Goal: Navigation & Orientation: Find specific page/section

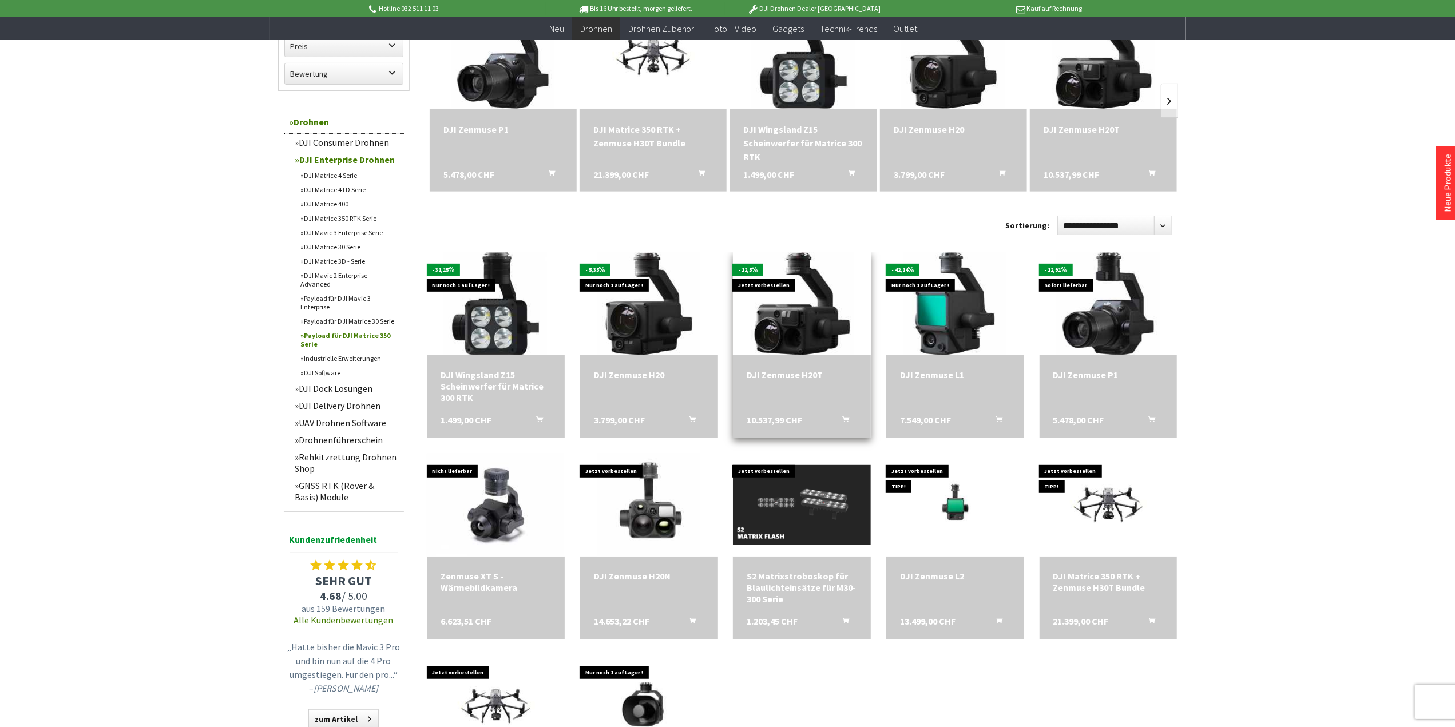
scroll to position [401, 0]
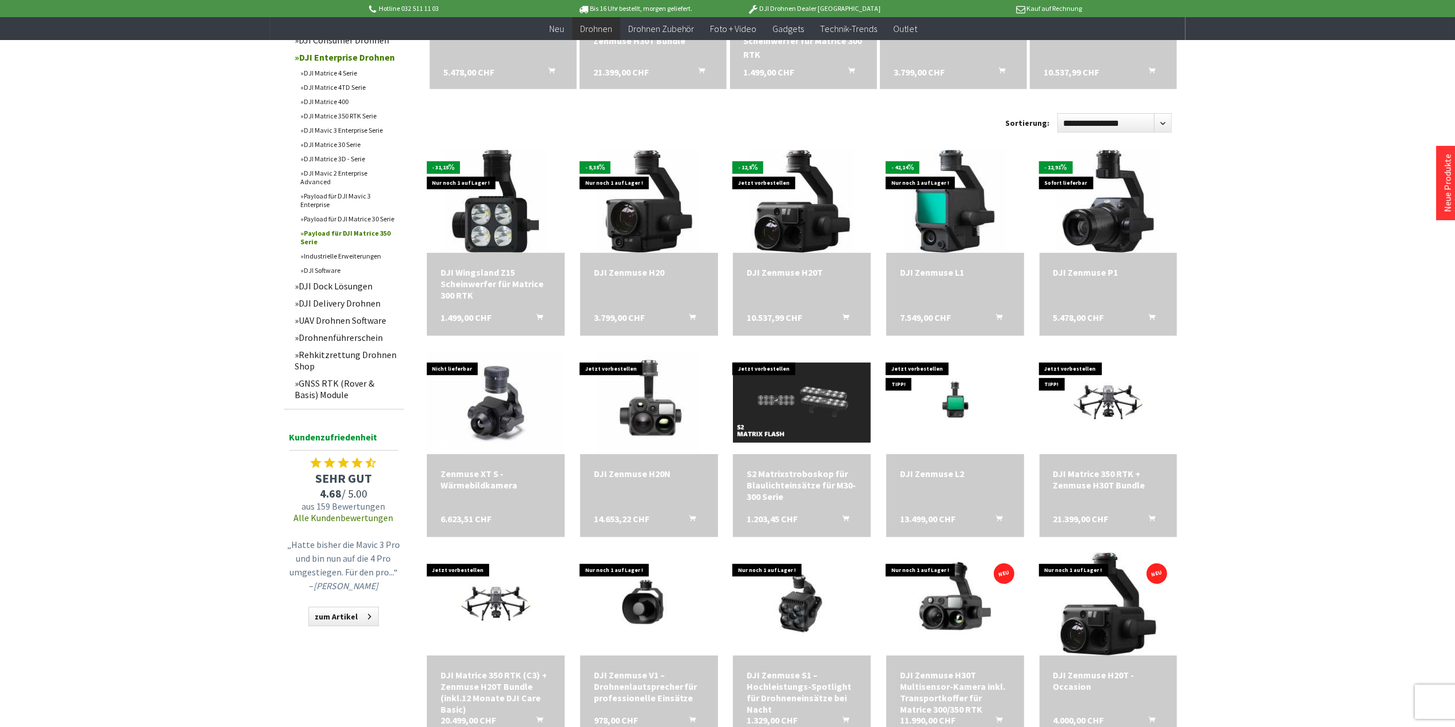
scroll to position [744, 0]
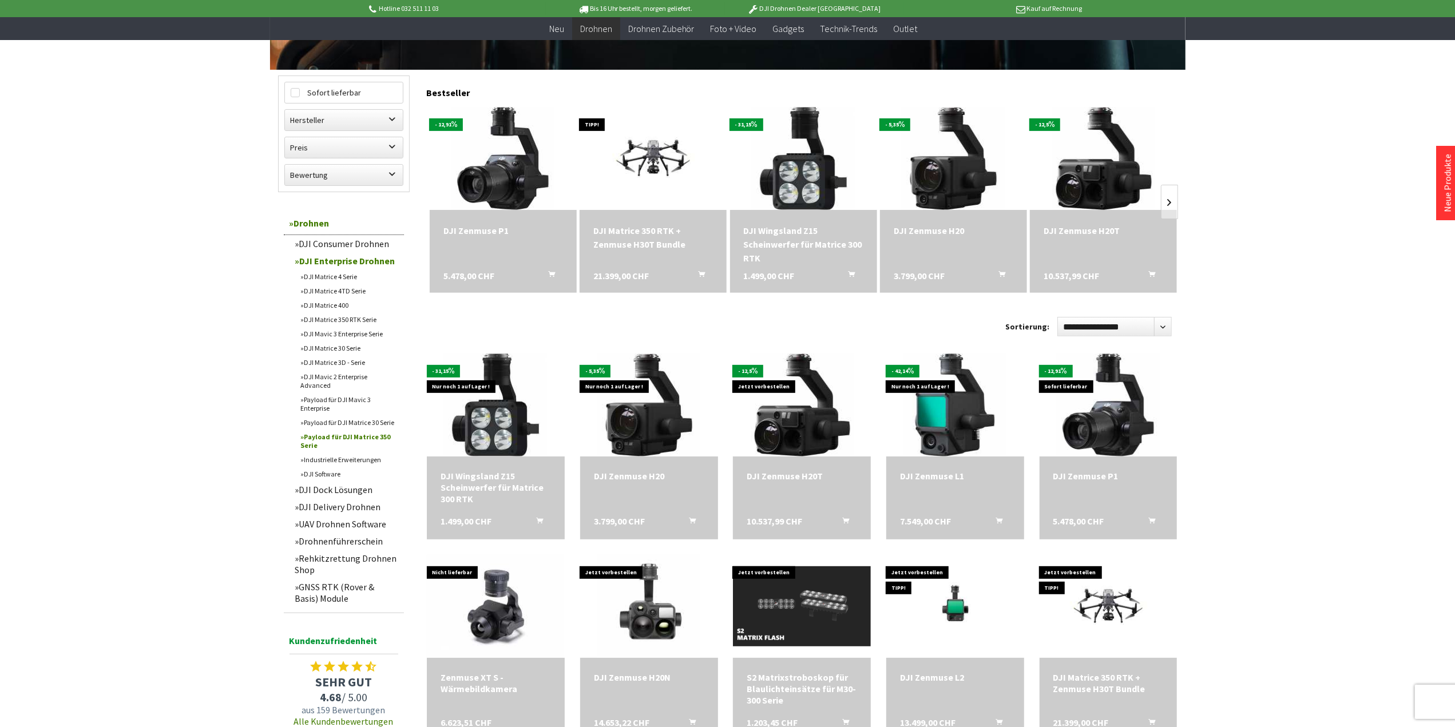
scroll to position [286, 0]
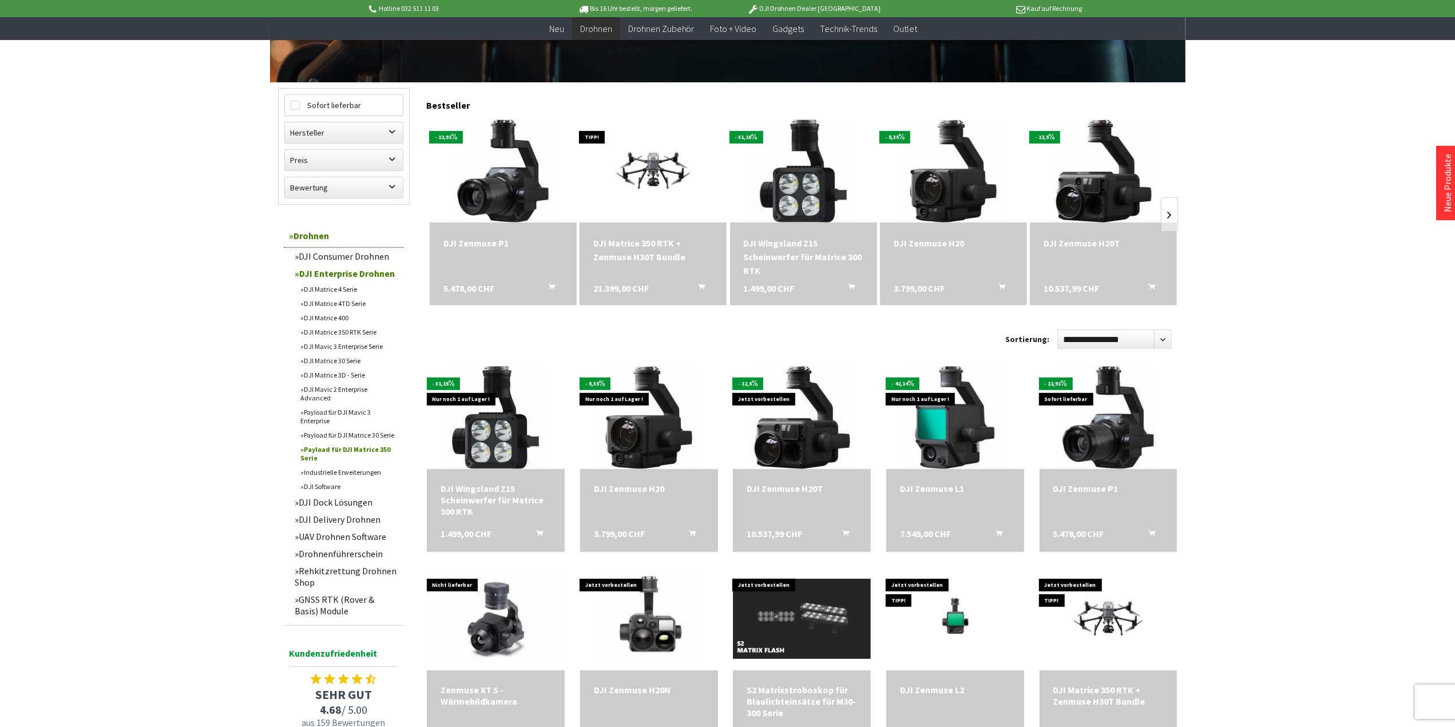
click at [343, 319] on link "DJI Matrice 400" at bounding box center [349, 318] width 109 height 14
